Goal: Manage account settings

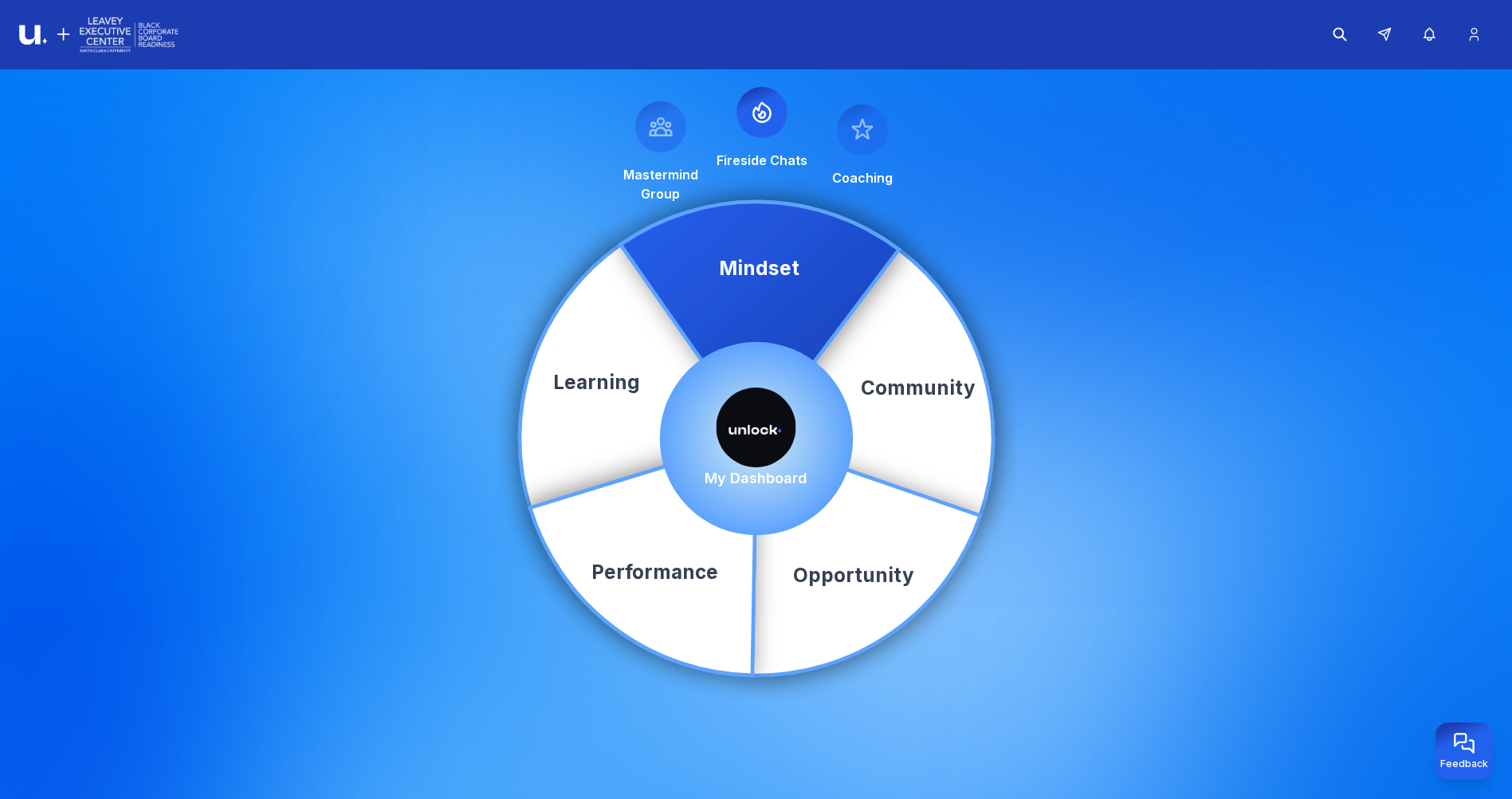
click at [759, 418] on img at bounding box center [756, 427] width 80 height 80
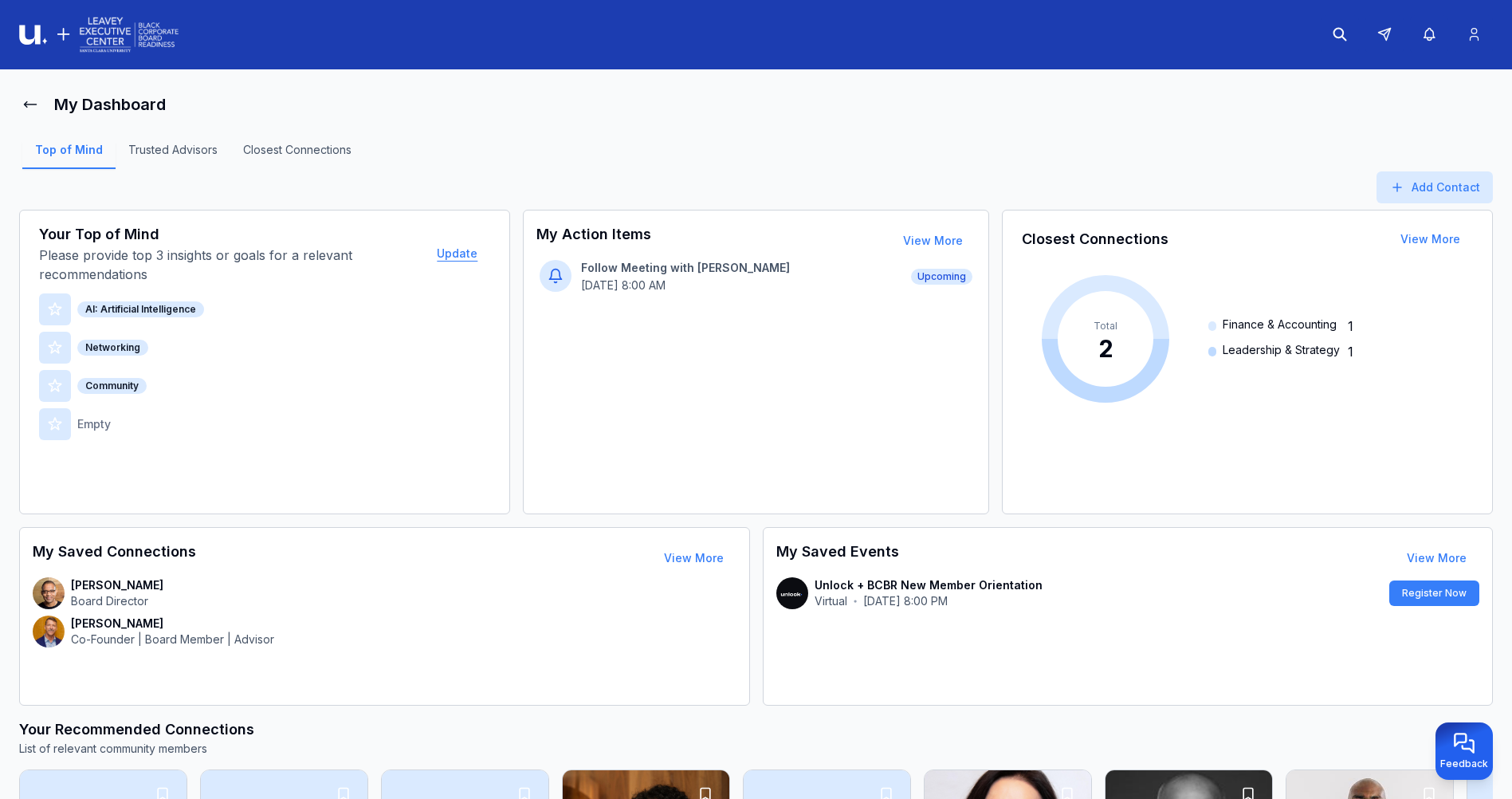
click at [452, 256] on button "Update" at bounding box center [457, 253] width 67 height 32
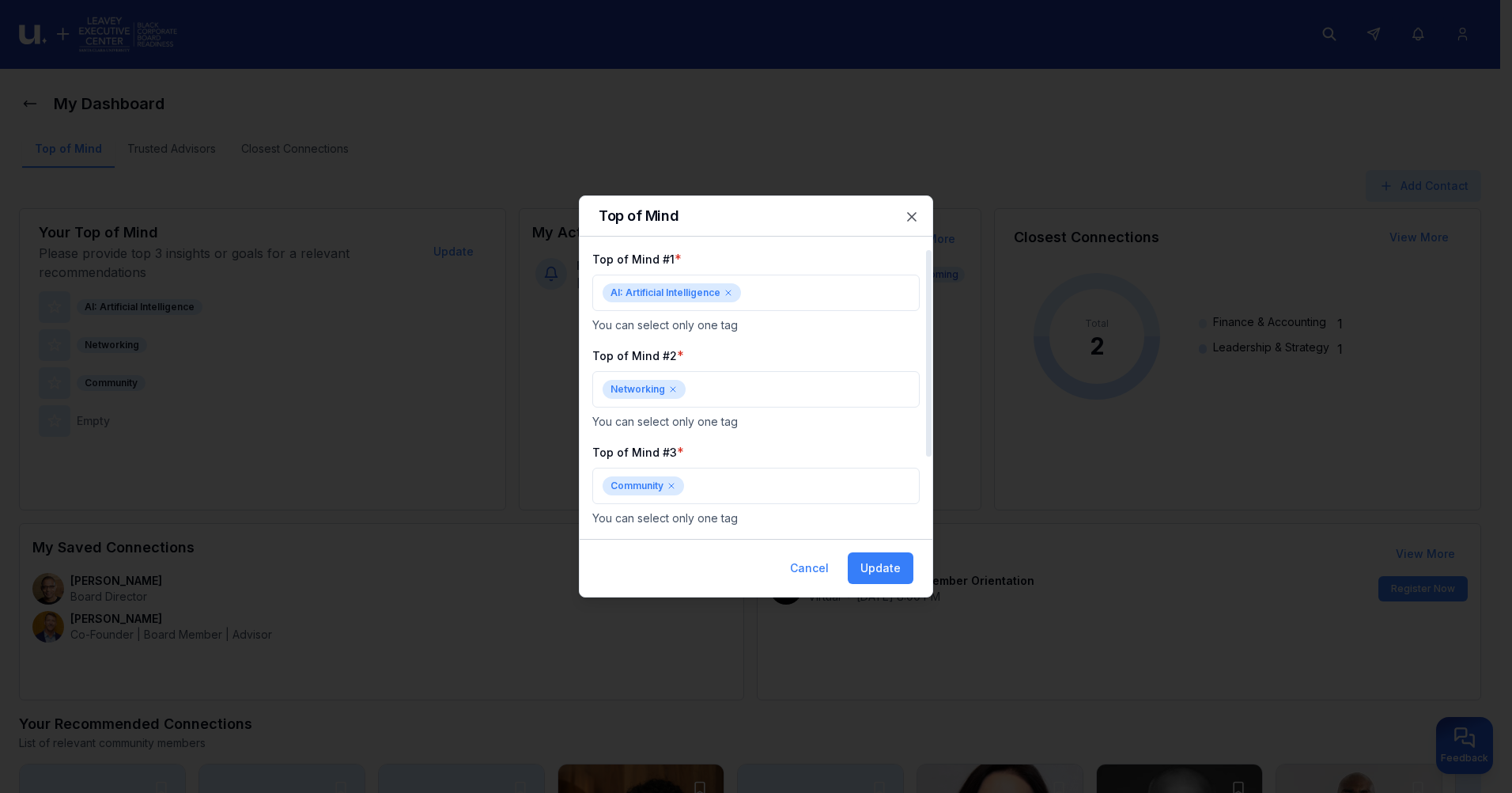
click at [728, 292] on icon at bounding box center [728, 292] width 5 height 5
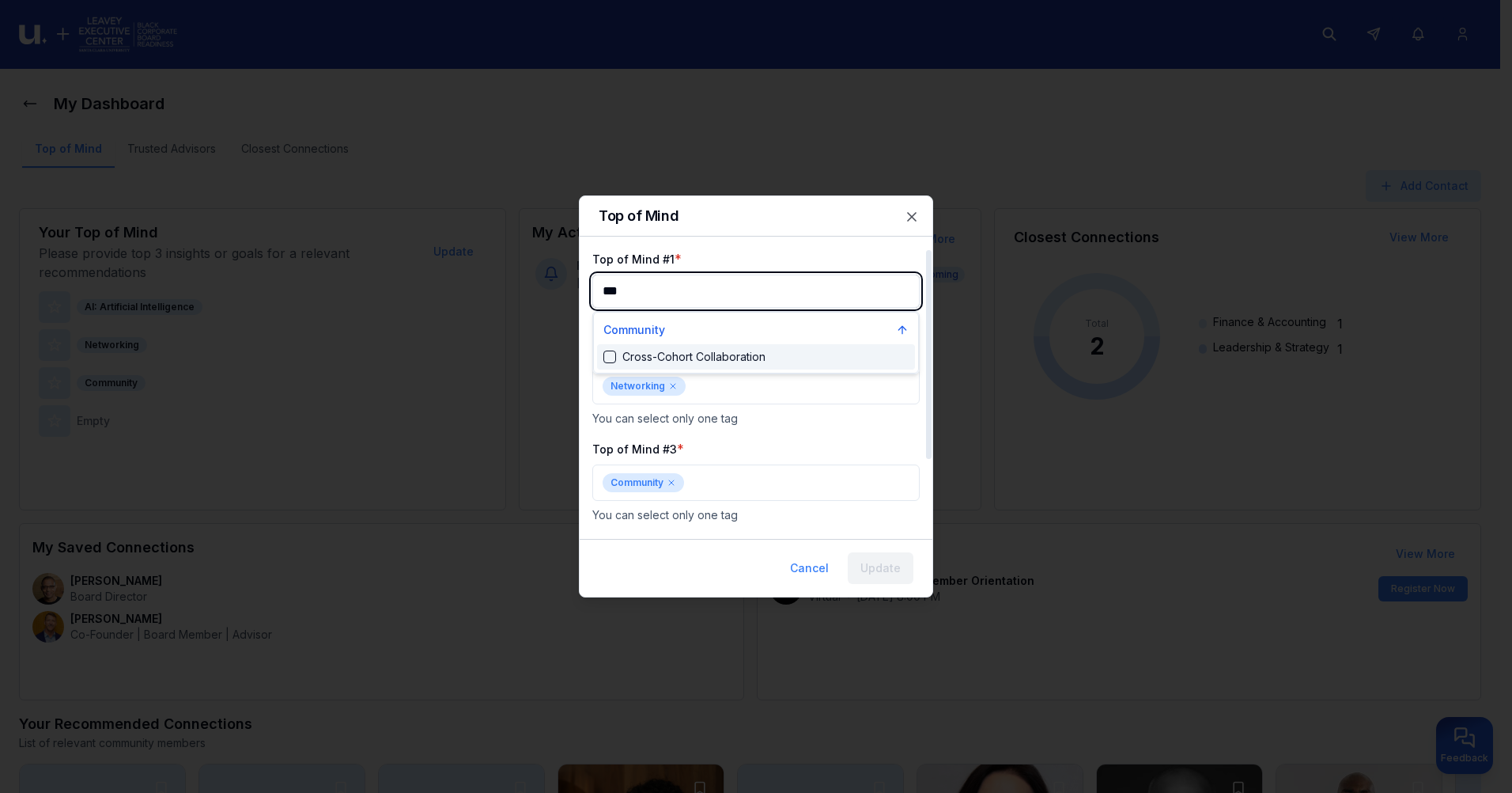
click at [607, 356] on div "Suggestions" at bounding box center [609, 356] width 13 height 13
type input "***"
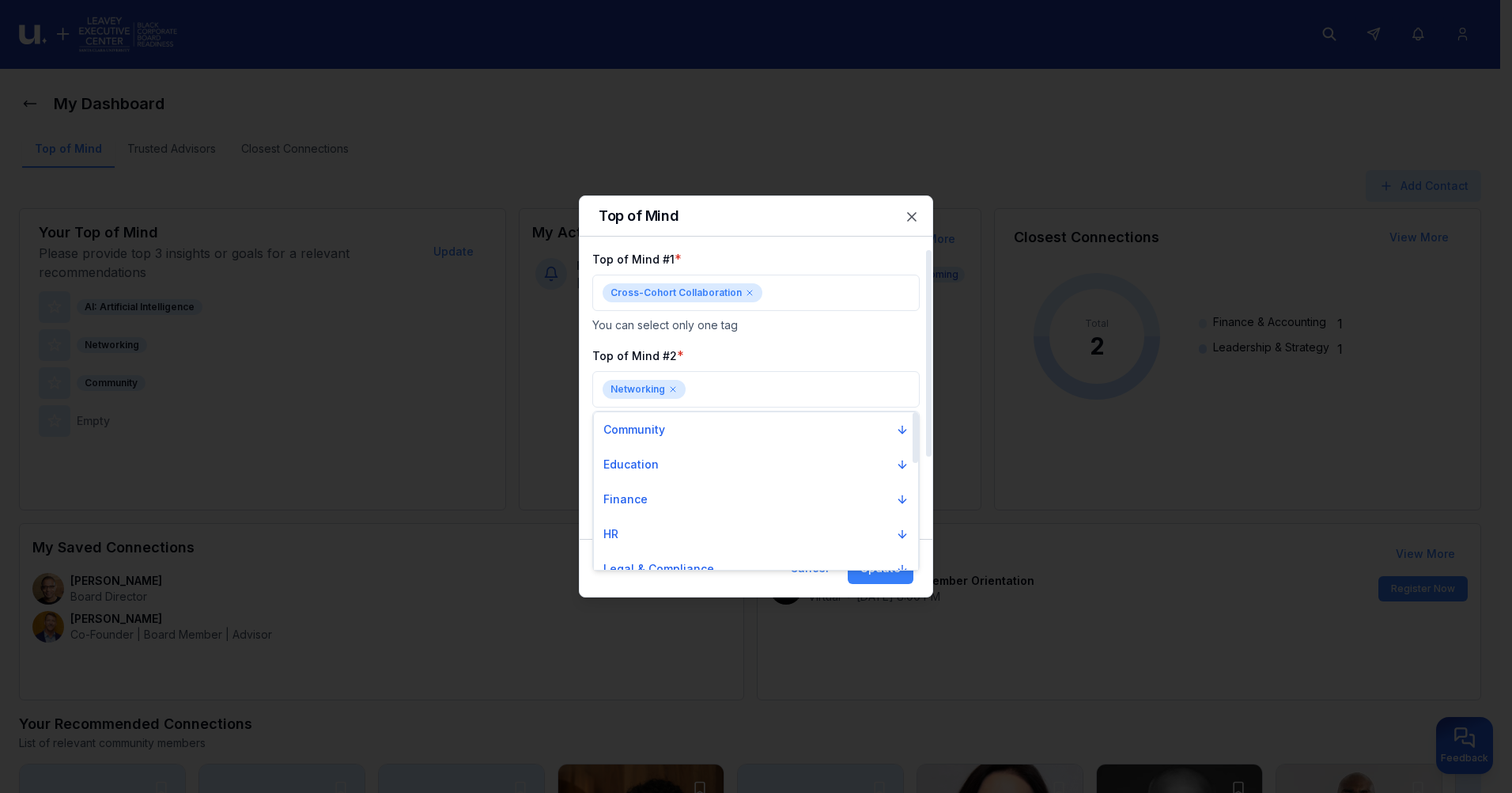
click at [867, 573] on div at bounding box center [756, 396] width 1512 height 793
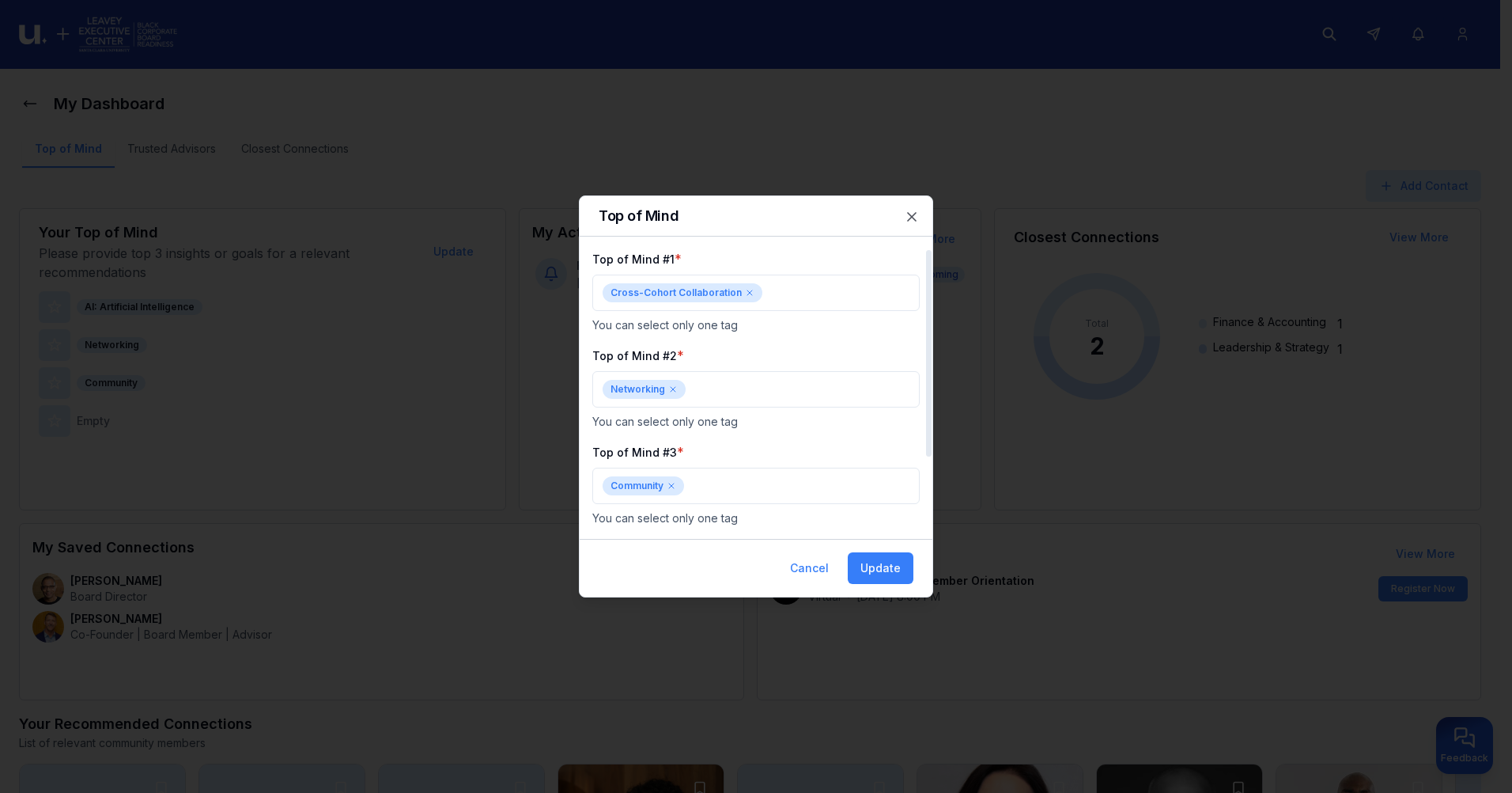
click at [867, 573] on button "Update" at bounding box center [880, 568] width 66 height 32
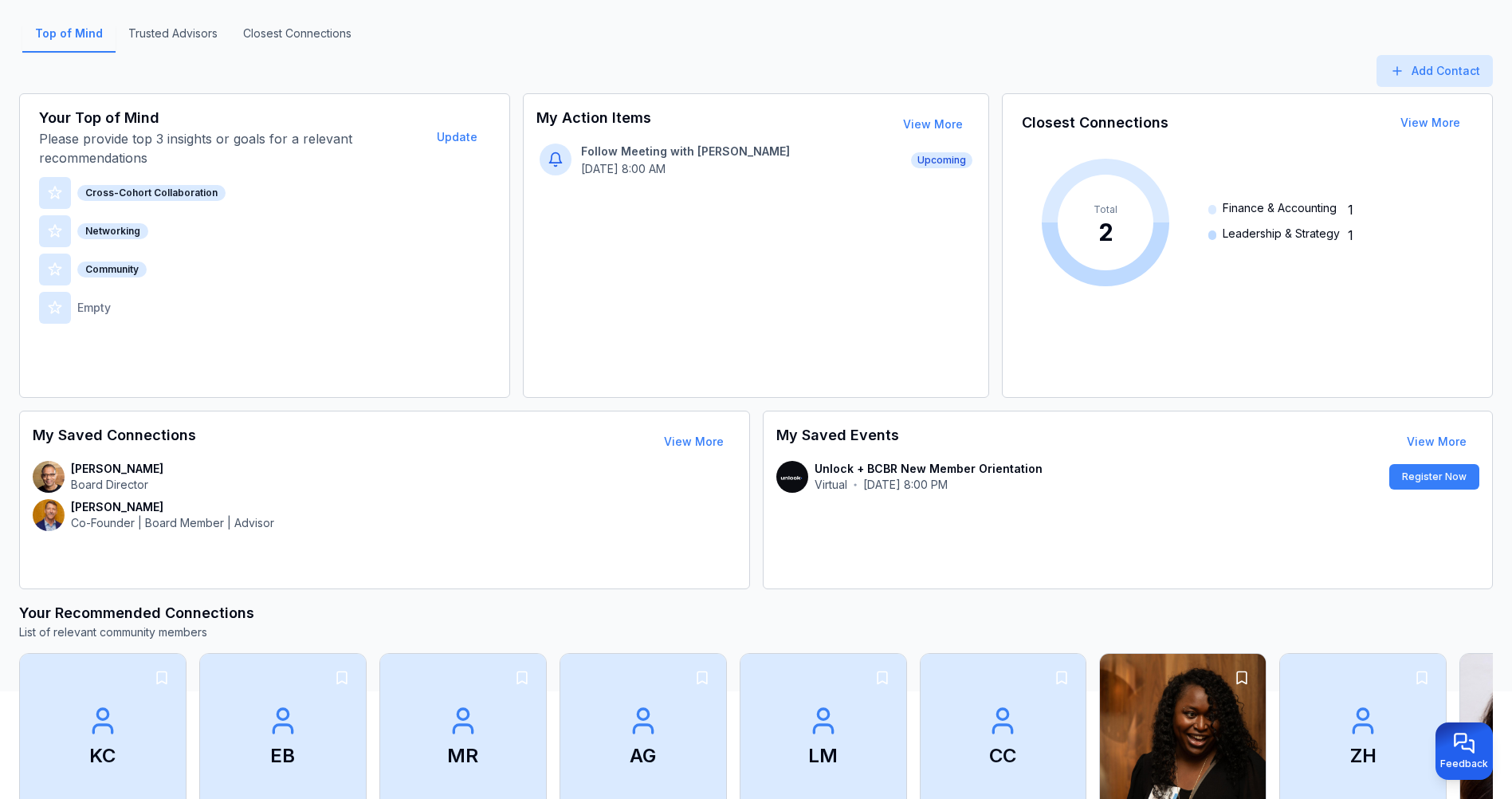
scroll to position [115, 0]
click at [1445, 480] on button "Register Now" at bounding box center [1434, 477] width 90 height 25
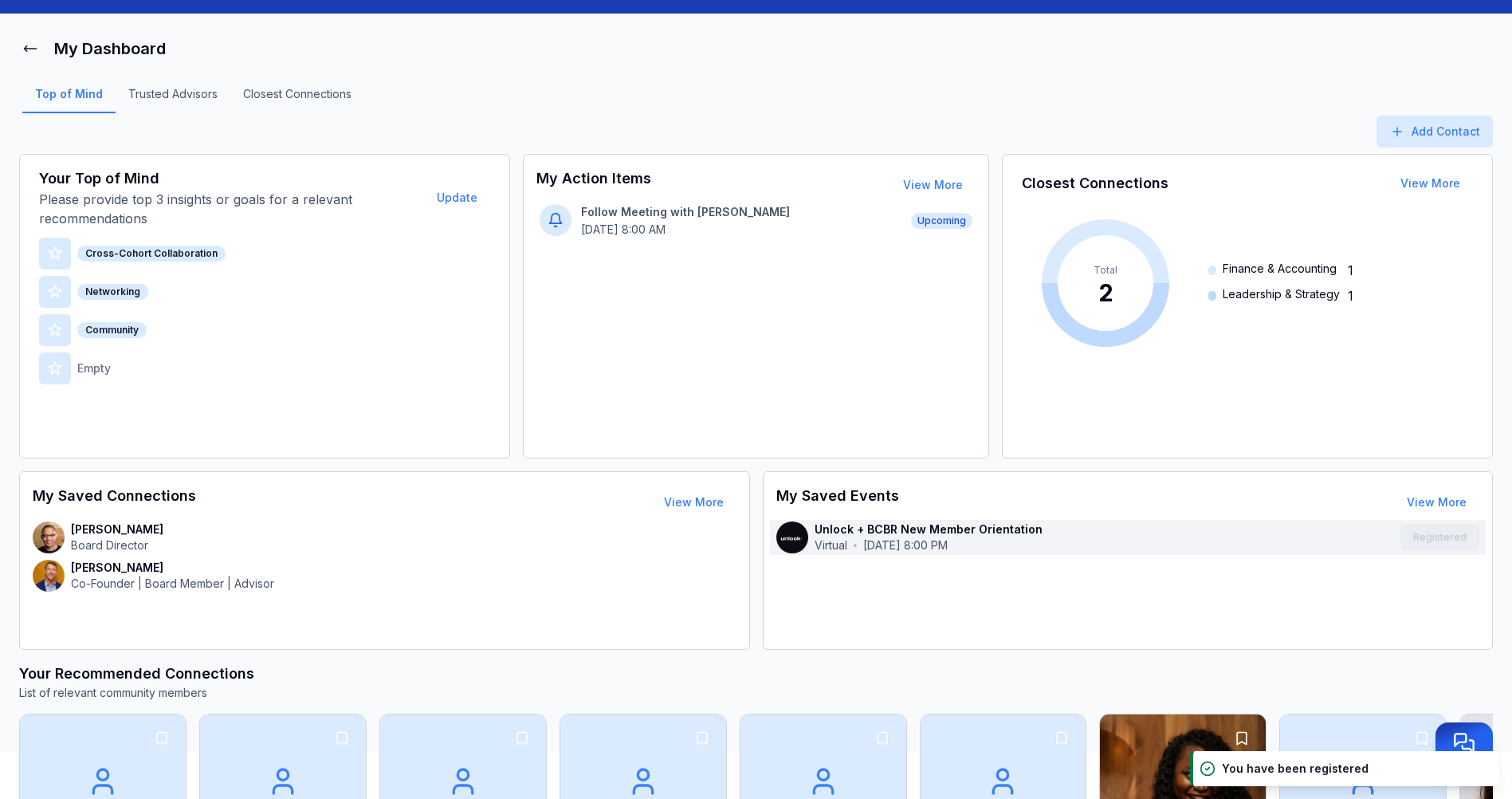
scroll to position [0, 0]
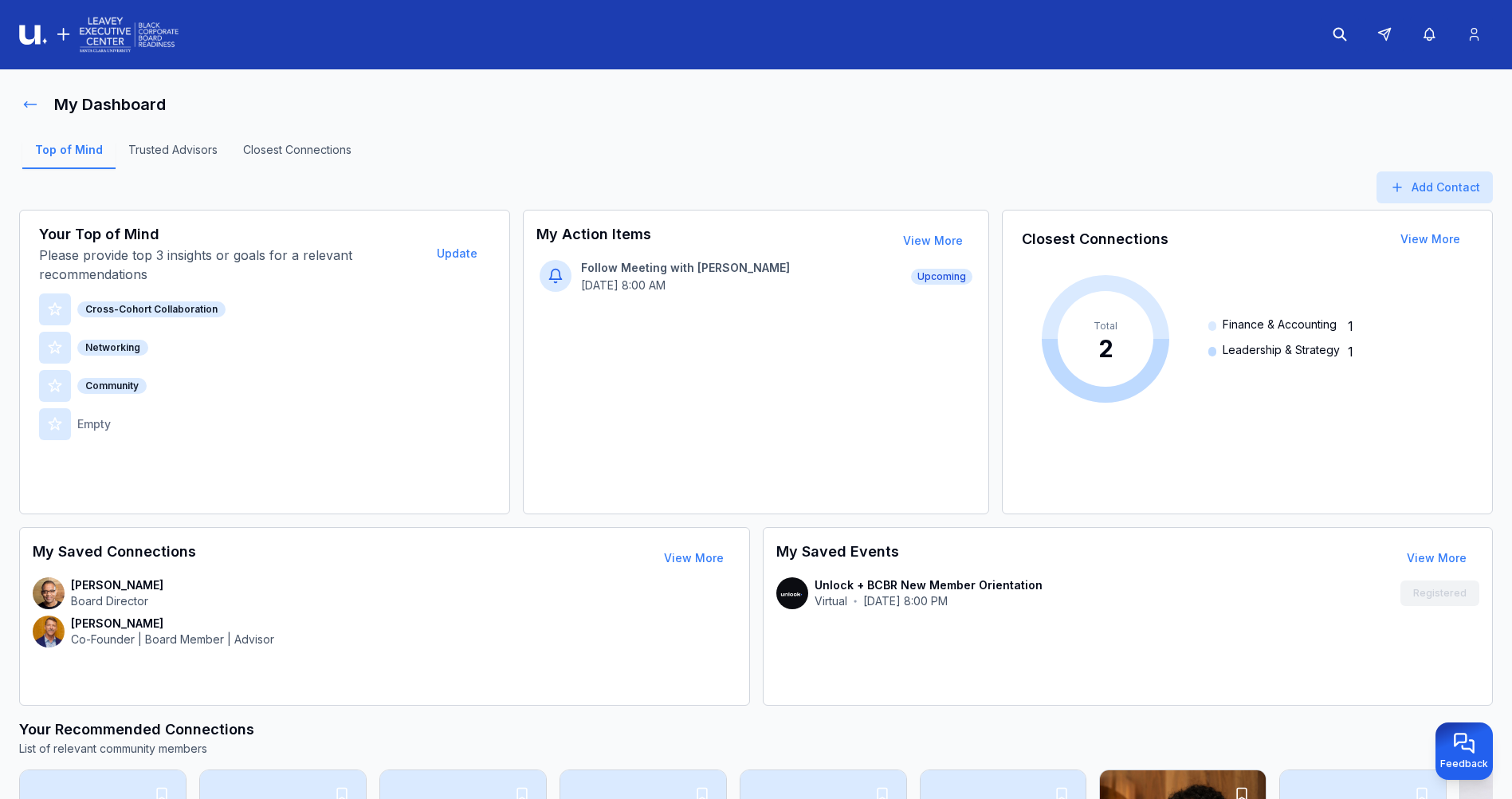
click at [27, 108] on icon at bounding box center [30, 104] width 16 height 16
